Goal: Transaction & Acquisition: Purchase product/service

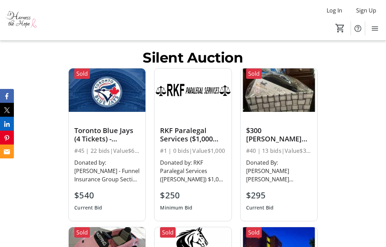
scroll to position [876, 0]
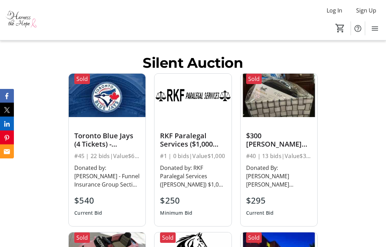
click at [103, 132] on div "Toronto Blue Jays (4 Tickets) - Weekend Game 2025" at bounding box center [107, 140] width 66 height 17
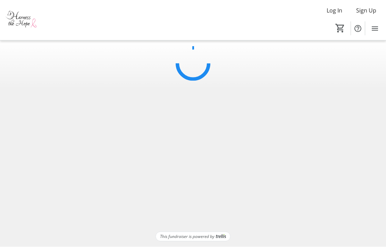
scroll to position [27, 0]
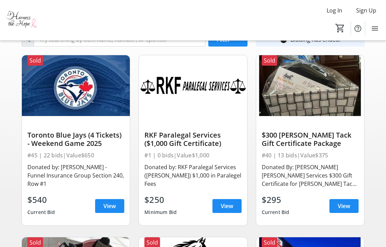
click at [112, 205] on span "View" at bounding box center [109, 206] width 12 height 8
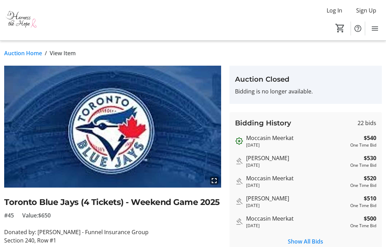
scroll to position [27, 0]
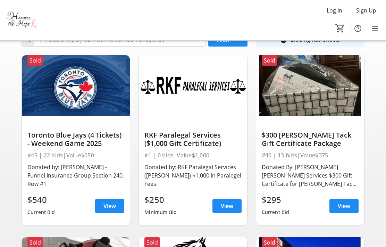
click at [346, 203] on span "View" at bounding box center [344, 206] width 12 height 8
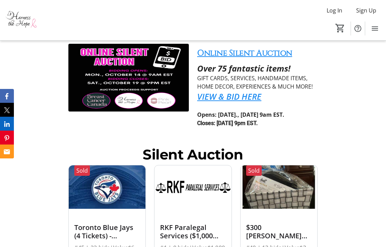
scroll to position [651, 0]
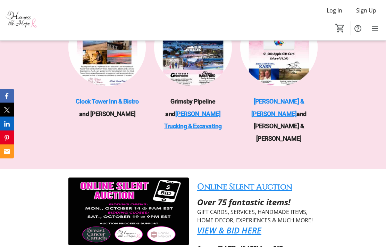
click at [230, 225] on link "VIEW & BID HERE" at bounding box center [229, 230] width 64 height 11
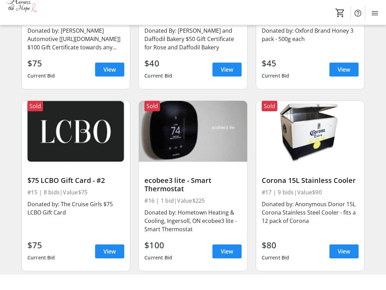
scroll to position [1239, 0]
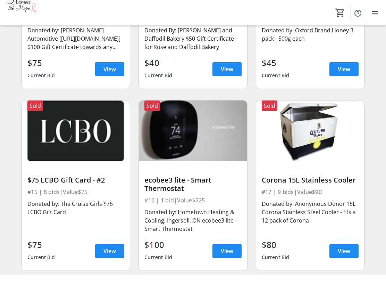
click at [37, 110] on div "Sold $75 LCBO Gift Card - #2 #15 | 8 bids | Value $75 Donated by: The Cruise Gi…" at bounding box center [75, 201] width 117 height 182
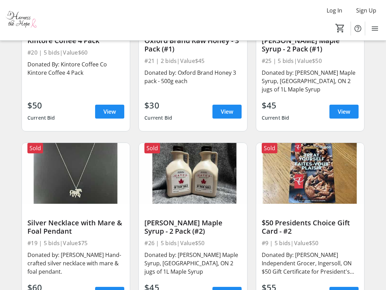
scroll to position [1757, 0]
